Goal: Task Accomplishment & Management: Use online tool/utility

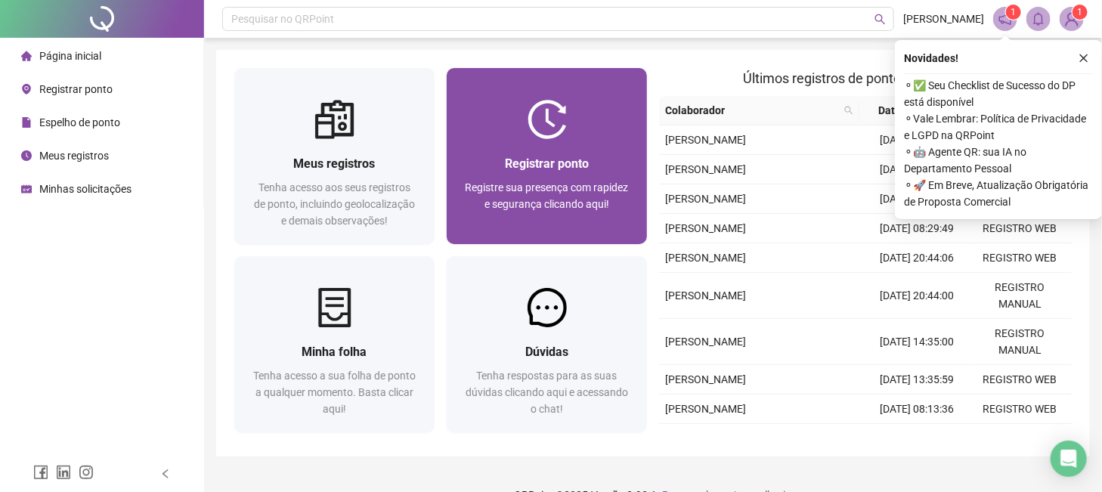
click at [545, 156] on span "Registrar ponto" at bounding box center [547, 163] width 84 height 14
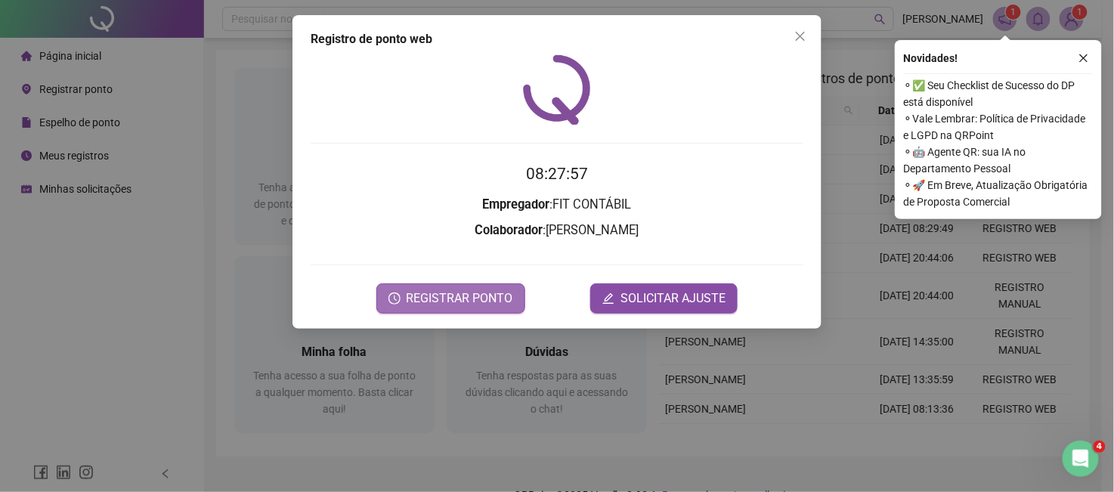
click at [472, 294] on span "REGISTRAR PONTO" at bounding box center [460, 298] width 107 height 18
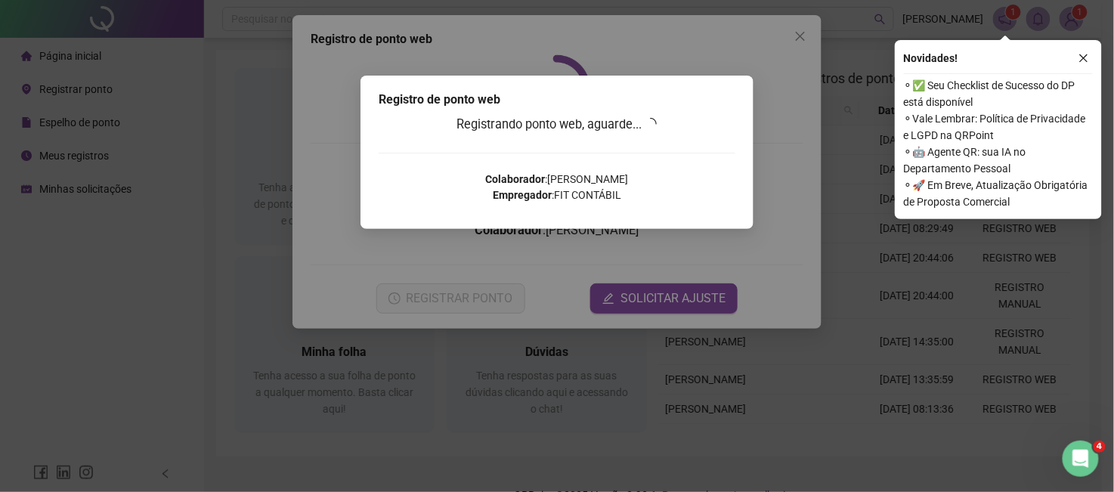
click at [715, 145] on div "Registrando ponto web, aguarde... Colaborador : PAULA LEOBALDO PEDROSO DE OLIVE…" at bounding box center [557, 164] width 357 height 99
click at [800, 42] on div "Registro de ponto web Registrando ponto web, aguarde... Colaborador : PAULA LEO…" at bounding box center [557, 246] width 1114 height 492
click at [1086, 54] on icon "close" at bounding box center [1084, 58] width 8 height 8
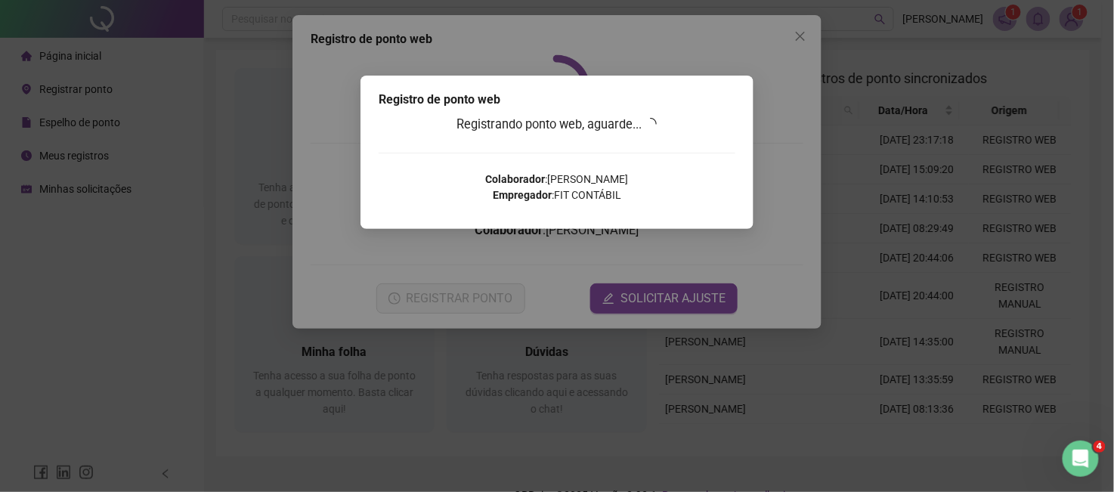
click at [846, 154] on div "Registro de ponto web Registrando ponto web, aguarde... Colaborador : PAULA LEO…" at bounding box center [557, 246] width 1114 height 492
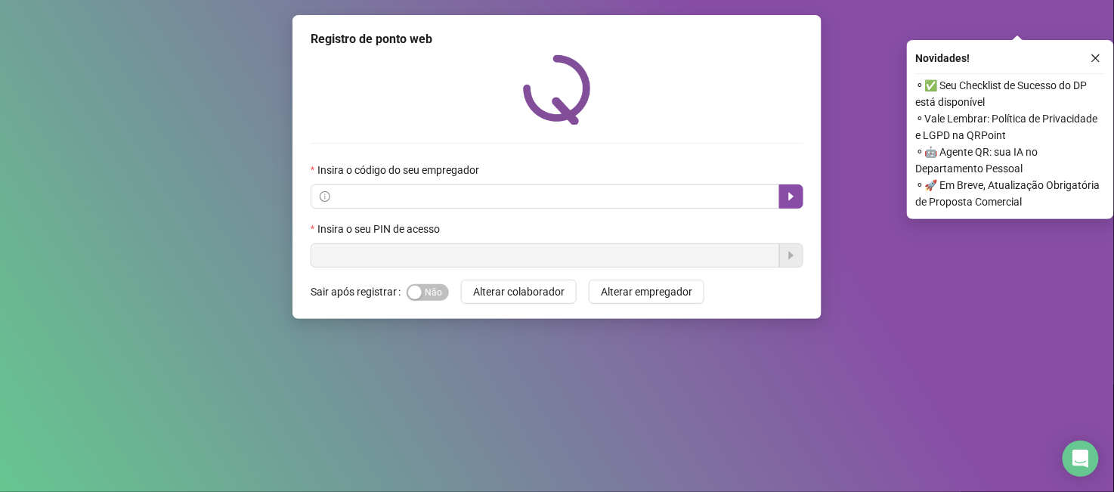
click at [874, 132] on div "Registro de ponto web Insira o código do seu empregador Insira o seu PIN de ace…" at bounding box center [557, 246] width 1114 height 492
click at [1095, 63] on button "button" at bounding box center [1096, 58] width 18 height 18
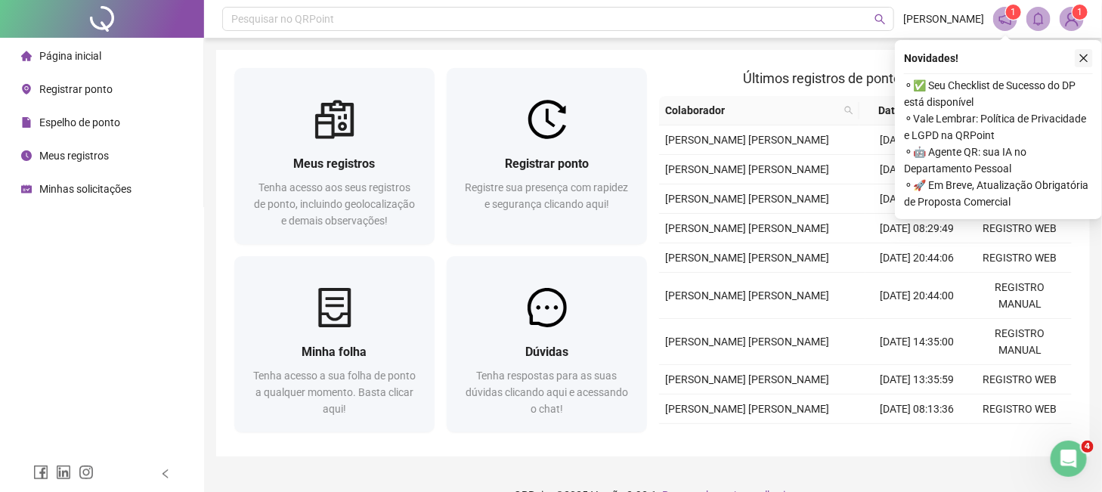
click at [1090, 57] on button "button" at bounding box center [1084, 58] width 18 height 18
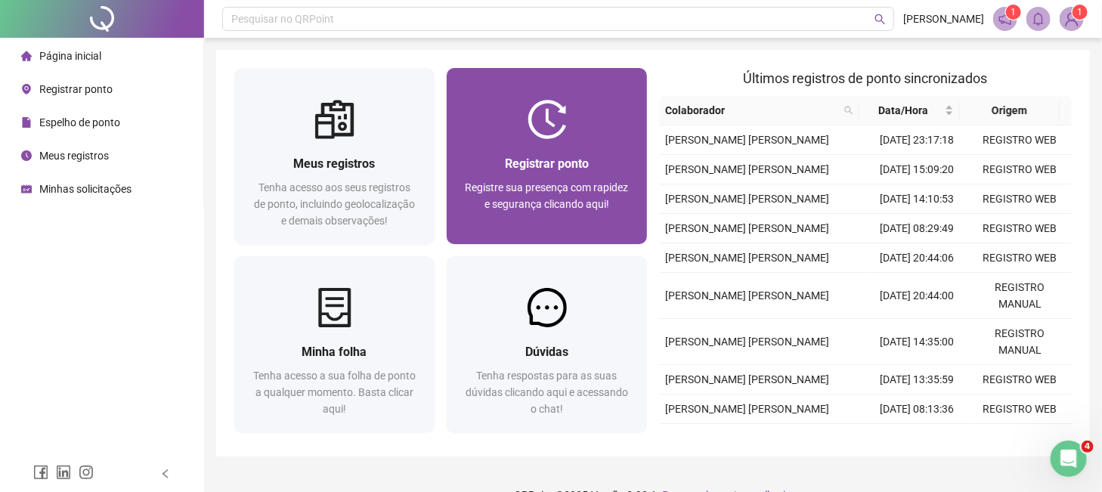
click at [599, 150] on div "Registrar ponto Registre sua presença com rapidez e segurança clicando aqui!" at bounding box center [547, 191] width 200 height 105
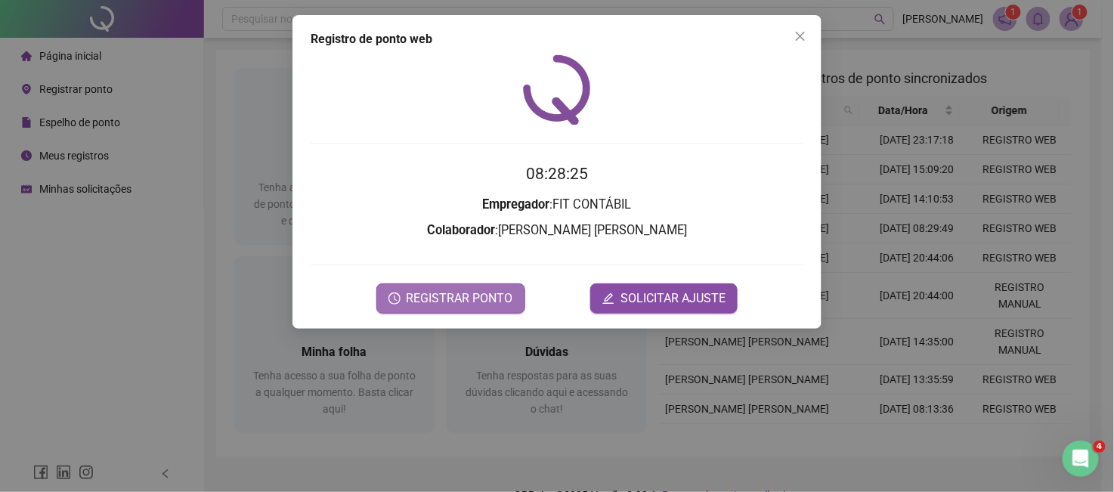
click at [438, 287] on button "REGISTRAR PONTO" at bounding box center [450, 298] width 149 height 30
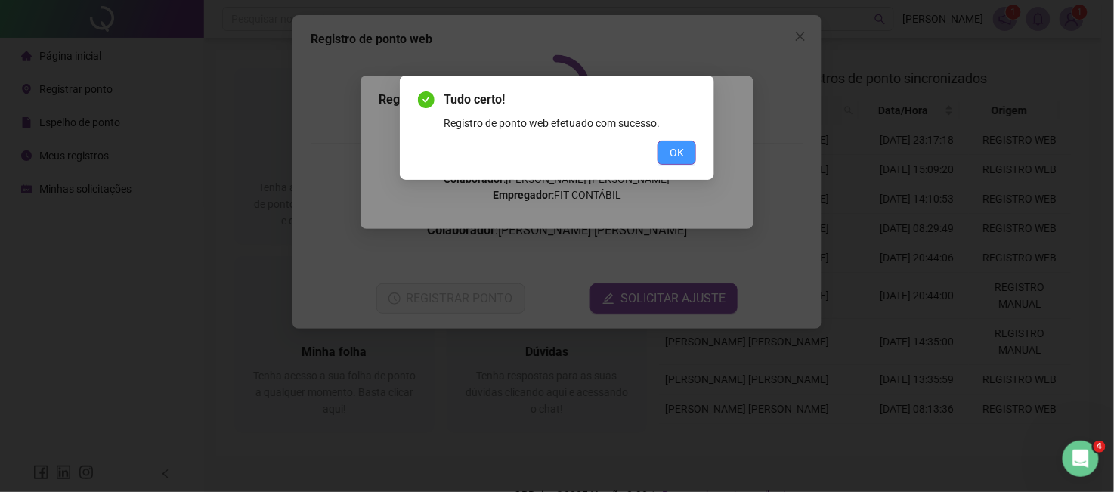
click at [664, 152] on button "OK" at bounding box center [676, 153] width 39 height 24
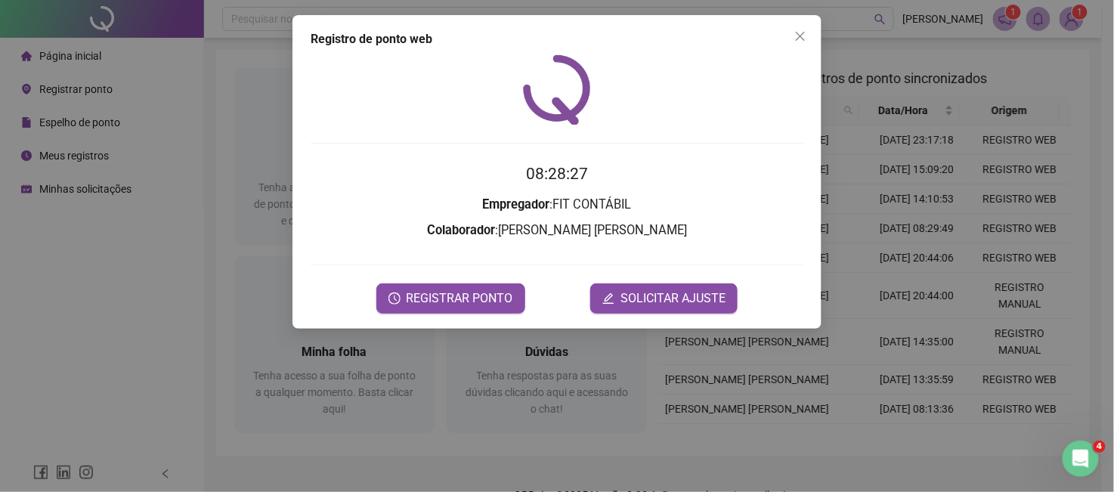
drag, startPoint x: 797, startPoint y: 36, endPoint x: 728, endPoint y: 39, distance: 68.8
click at [798, 36] on icon "close" at bounding box center [800, 36] width 12 height 12
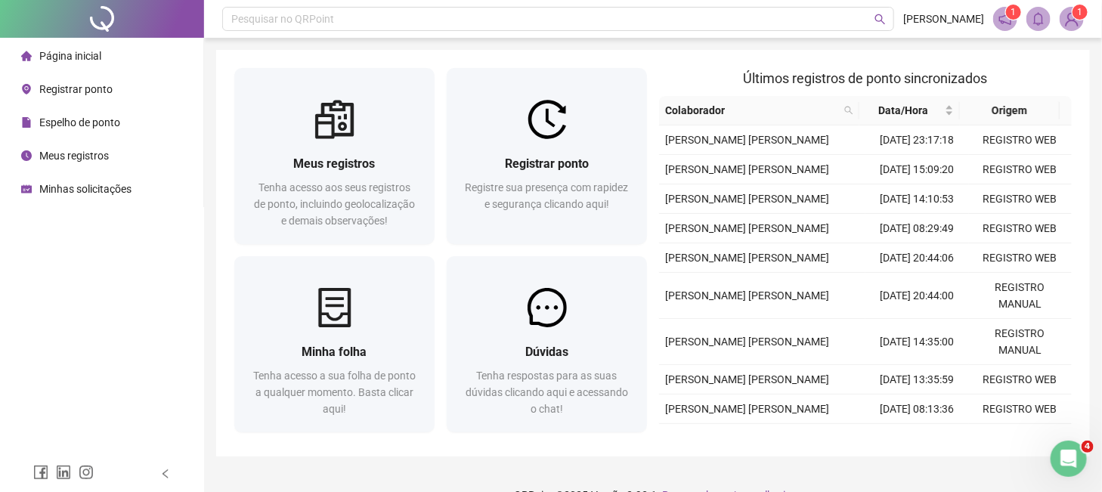
click at [28, 153] on icon "clock-circle" at bounding box center [26, 155] width 11 height 11
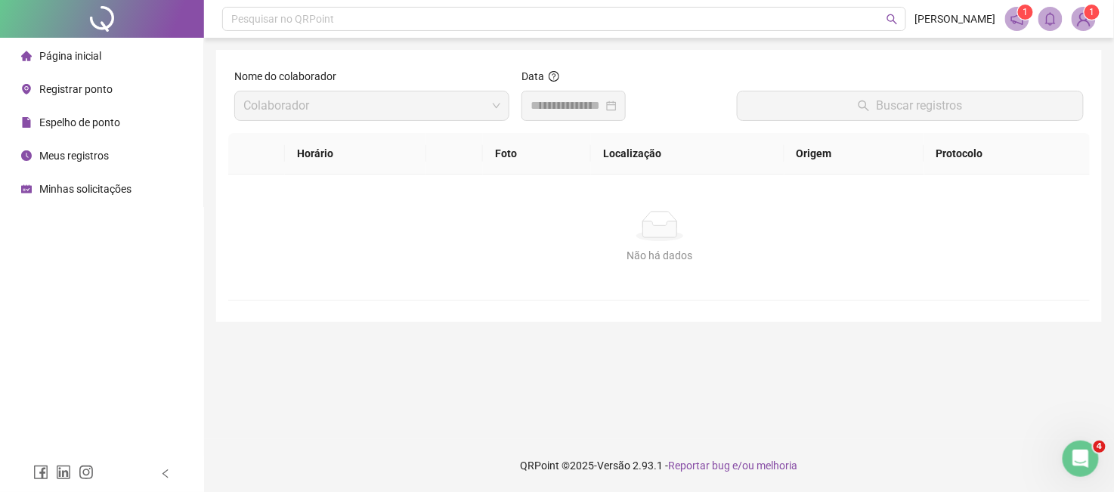
click at [67, 57] on span "Página inicial" at bounding box center [70, 56] width 62 height 12
